Goal: Task Accomplishment & Management: Manage account settings

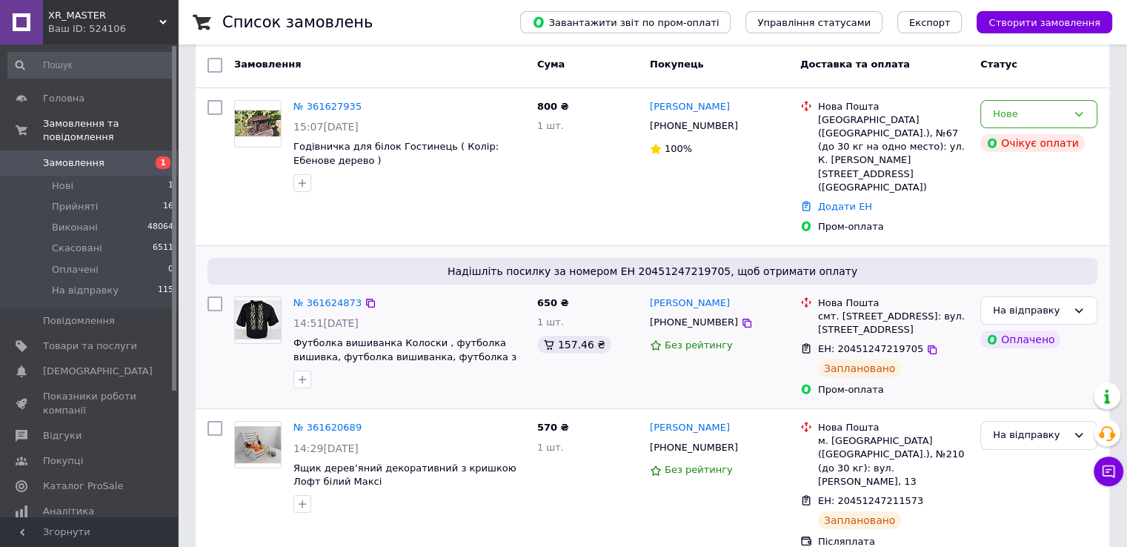
scroll to position [148, 0]
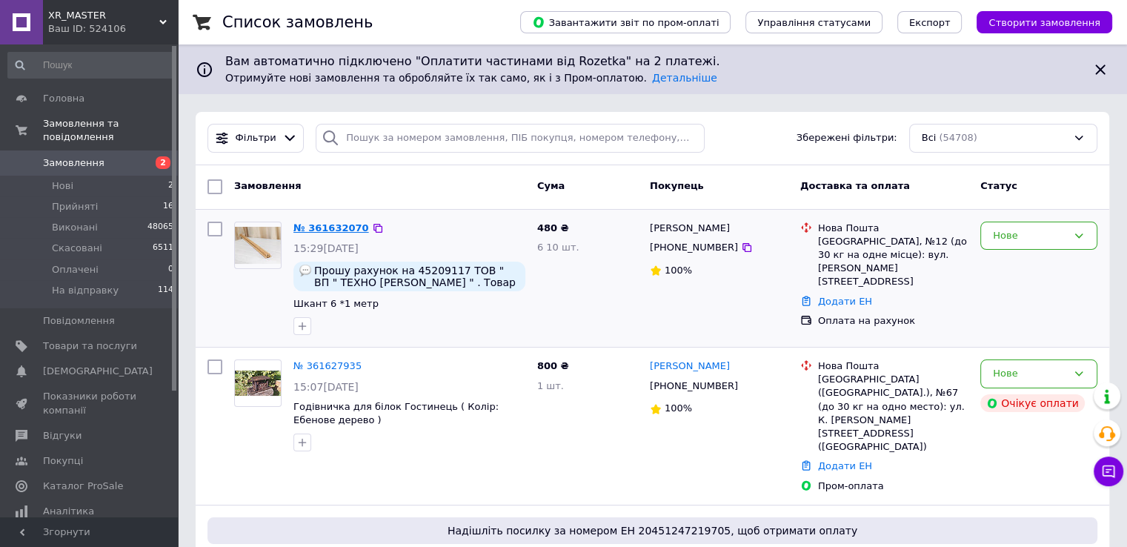
click at [335, 227] on link "№ 361632070" at bounding box center [331, 227] width 76 height 11
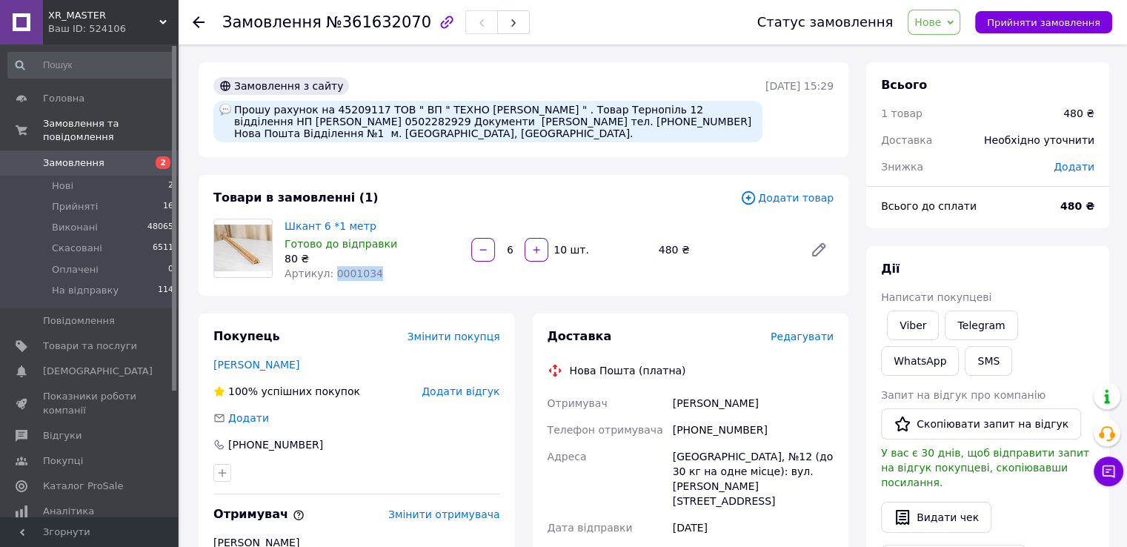
drag, startPoint x: 327, startPoint y: 275, endPoint x: 372, endPoint y: 273, distance: 44.5
click at [372, 273] on div "Артикул: 0001034" at bounding box center [371, 273] width 175 height 15
copy span "0001034"
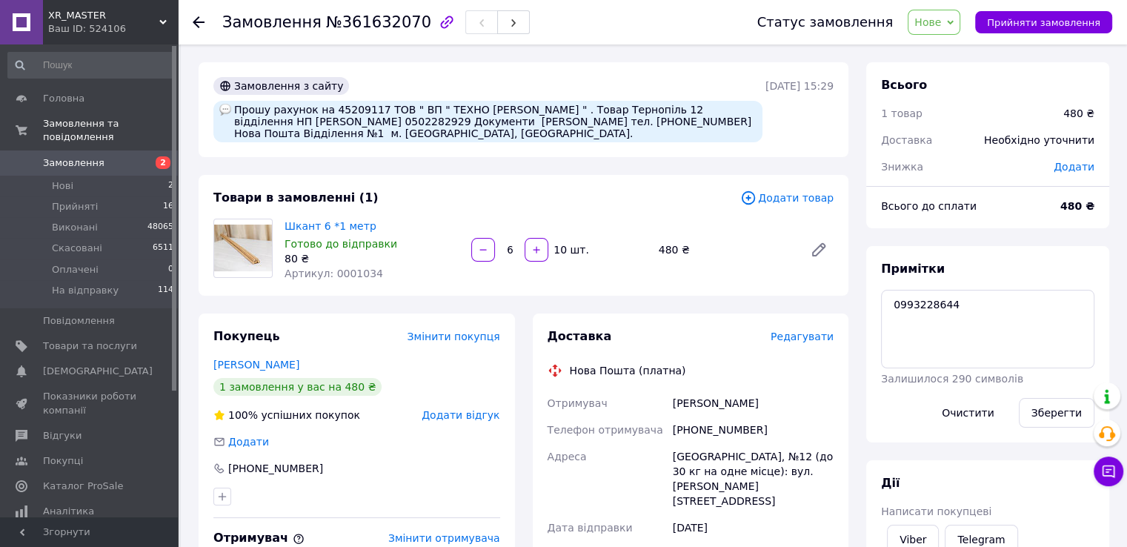
click at [53, 156] on span "Замовлення" at bounding box center [73, 162] width 61 height 13
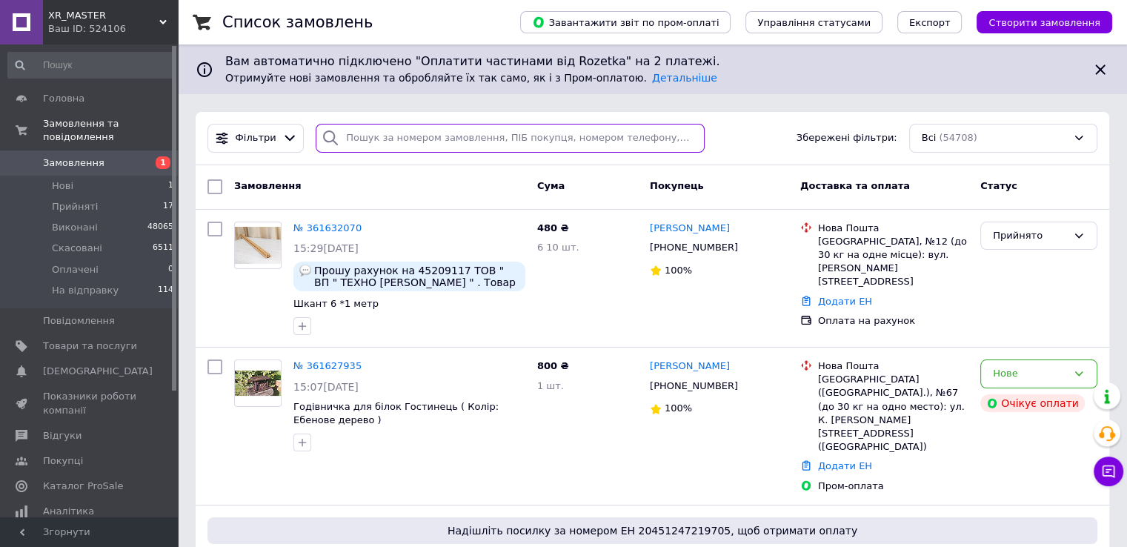
click at [361, 145] on input "search" at bounding box center [510, 138] width 389 height 29
type input "зіновкін"
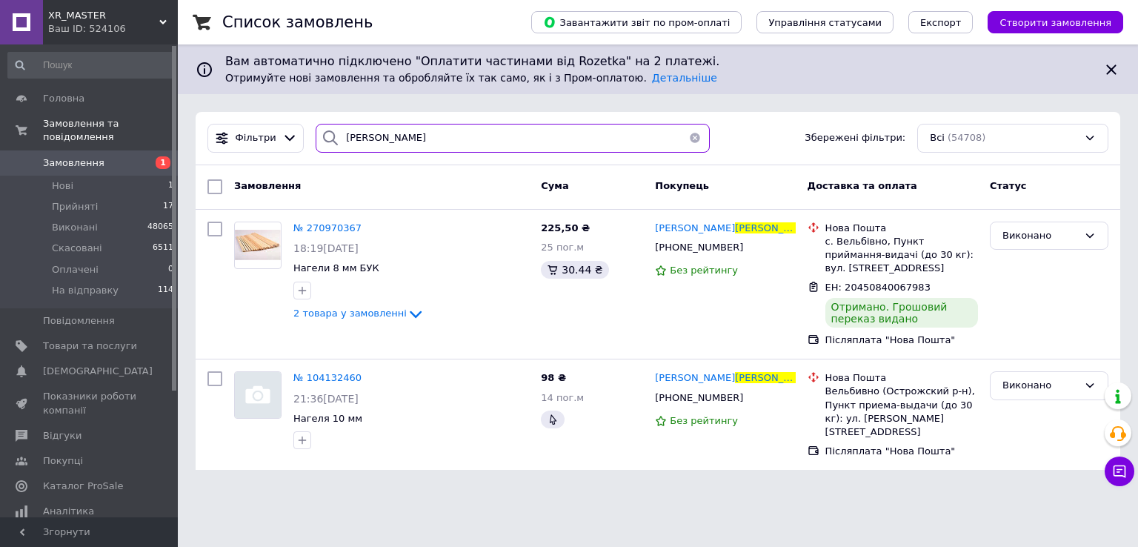
drag, startPoint x: 401, startPoint y: 135, endPoint x: 347, endPoint y: 140, distance: 54.3
click at [350, 139] on input "зіновкін" at bounding box center [513, 138] width 394 height 29
click at [381, 139] on input "зіновкін" at bounding box center [513, 138] width 394 height 29
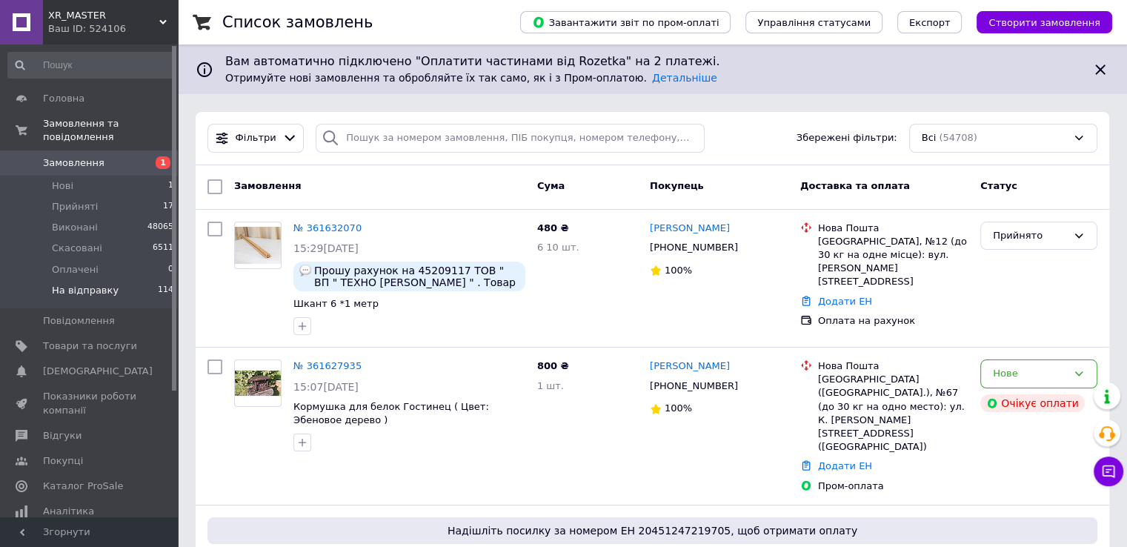
click at [82, 284] on span "На відправку" at bounding box center [85, 290] width 67 height 13
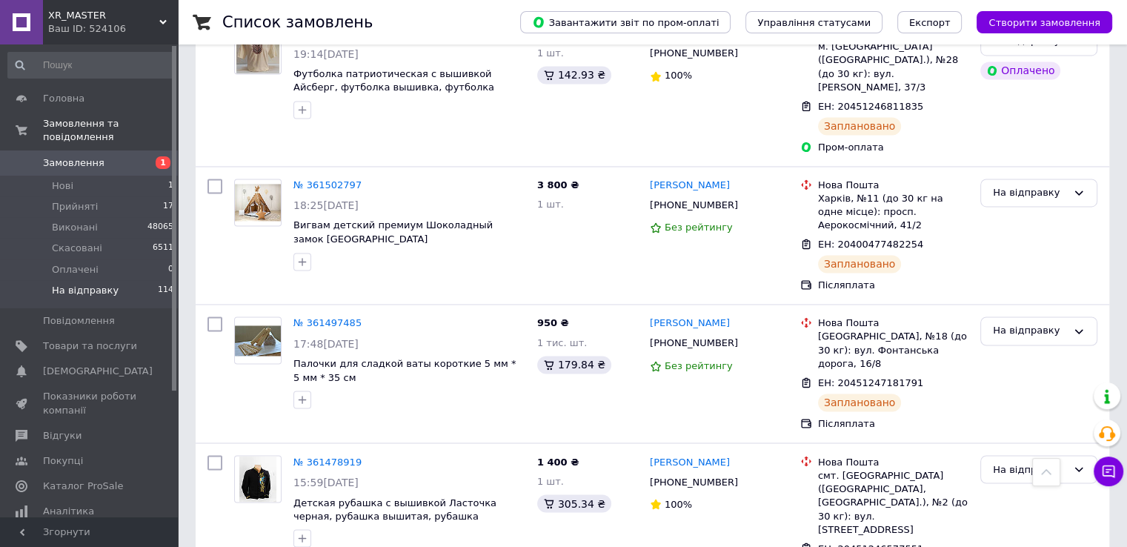
scroll to position [2557, 0]
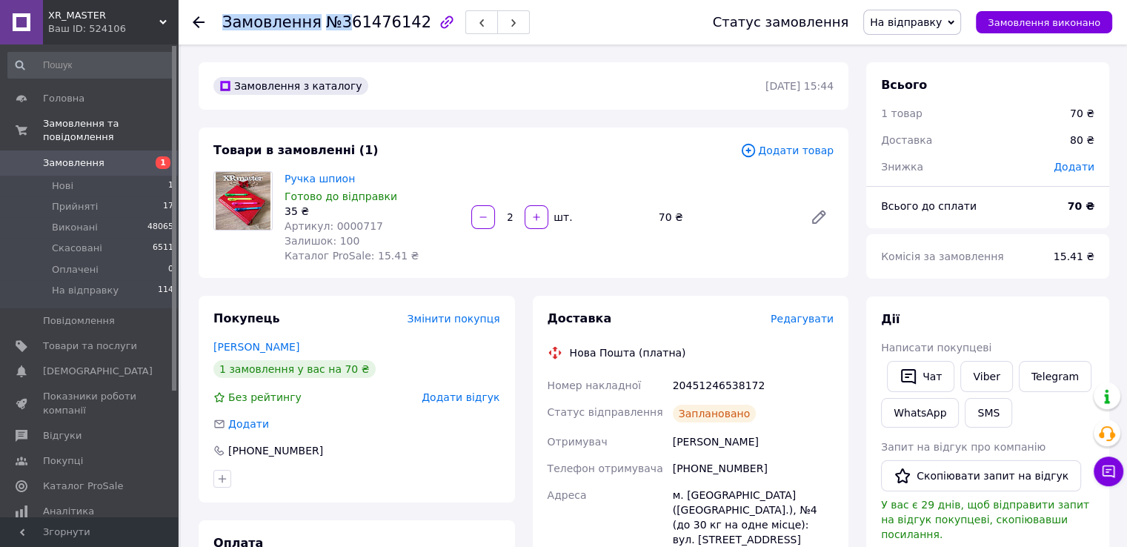
drag, startPoint x: 336, startPoint y: 27, endPoint x: 412, endPoint y: 27, distance: 76.3
click at [412, 27] on div "Замовлення №361476142" at bounding box center [375, 22] width 307 height 25
drag, startPoint x: 335, startPoint y: 24, endPoint x: 379, endPoint y: 24, distance: 44.4
click at [379, 24] on span "№361476142" at bounding box center [378, 22] width 105 height 18
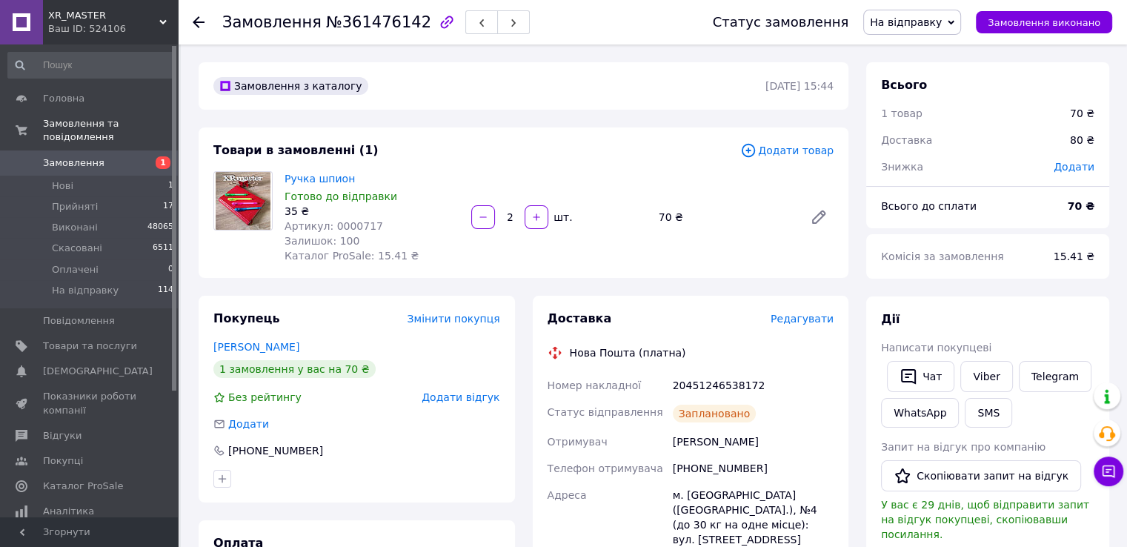
click at [331, 24] on span "№361476142" at bounding box center [378, 22] width 105 height 18
drag, startPoint x: 331, startPoint y: 24, endPoint x: 391, endPoint y: 24, distance: 60.0
click at [391, 24] on span "№361476142" at bounding box center [378, 22] width 105 height 18
copy span "361476142"
click at [201, 24] on icon at bounding box center [199, 22] width 12 height 12
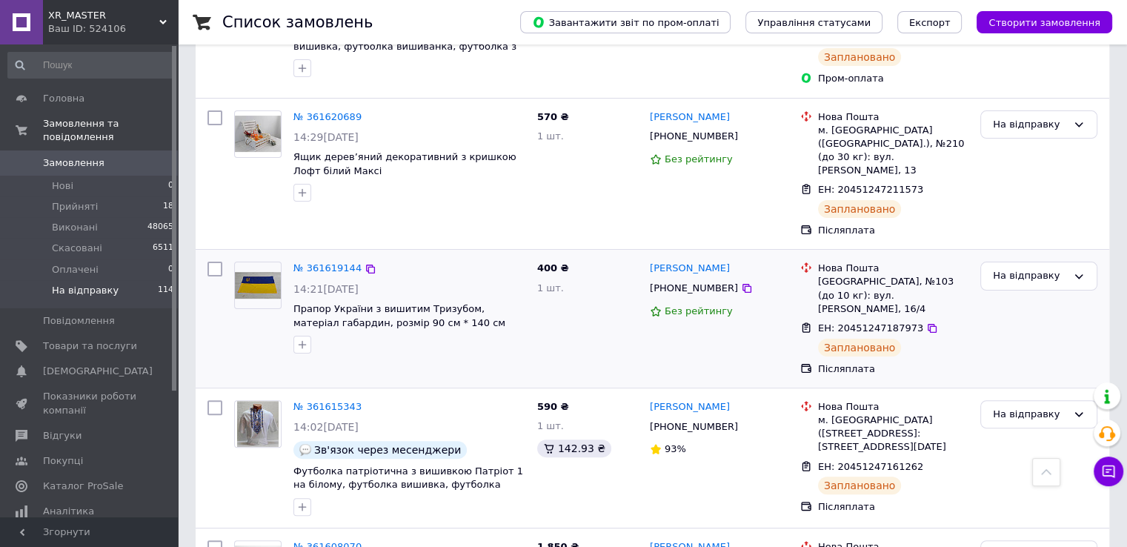
scroll to position [296, 0]
